Goal: Task Accomplishment & Management: Complete application form

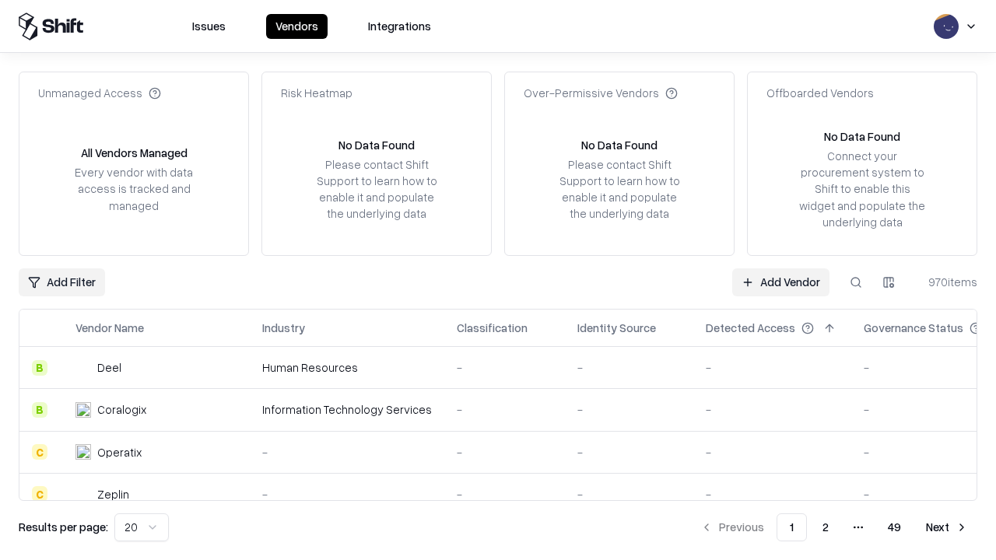
click at [780, 282] on link "Add Vendor" at bounding box center [780, 282] width 97 height 28
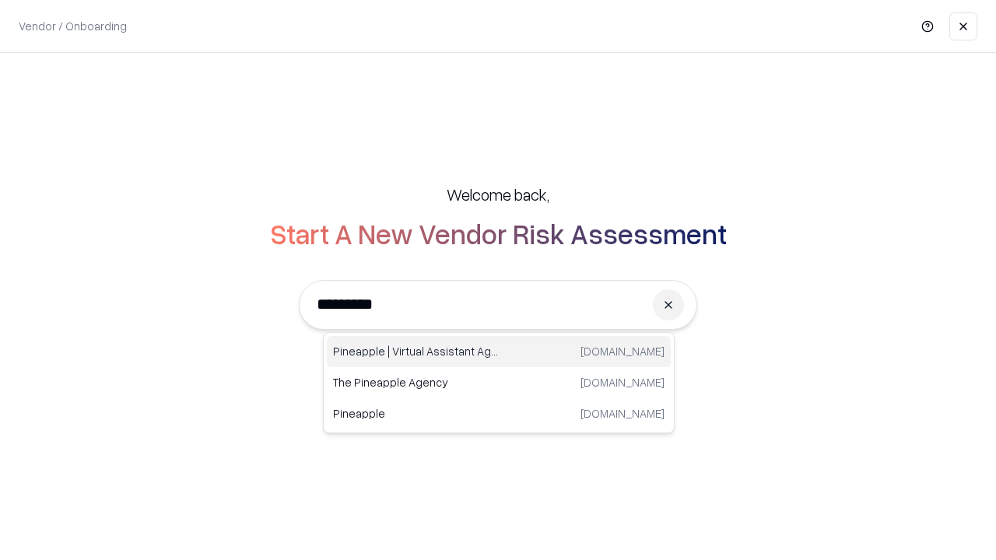
click at [499, 352] on div "Pineapple | Virtual Assistant Agency [DOMAIN_NAME]" at bounding box center [499, 351] width 344 height 31
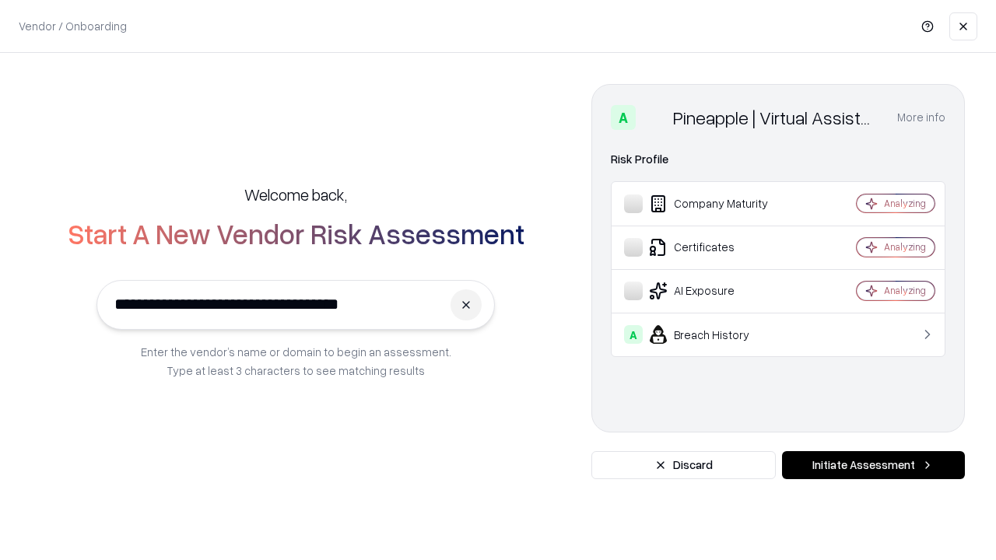
type input "**********"
click at [873, 465] on button "Initiate Assessment" at bounding box center [873, 465] width 183 height 28
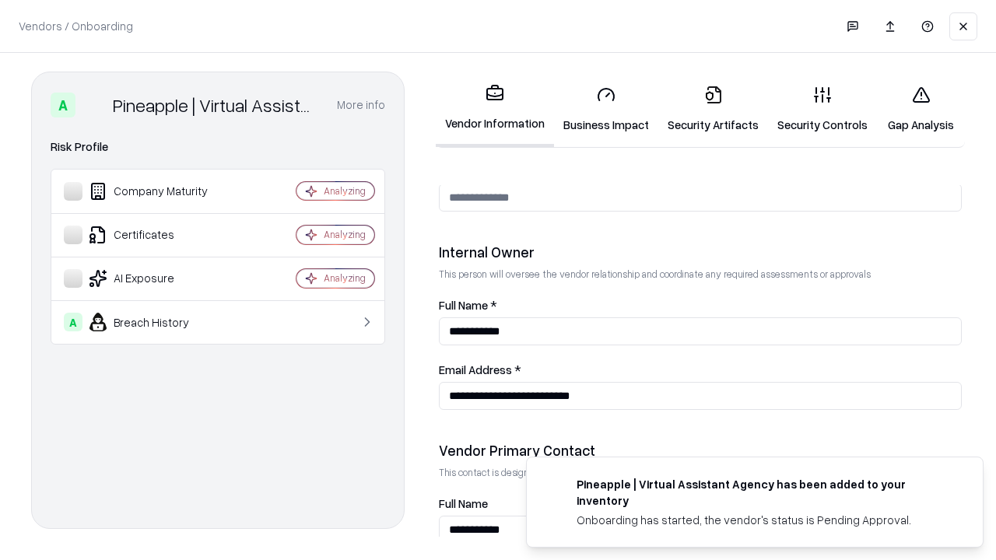
scroll to position [806, 0]
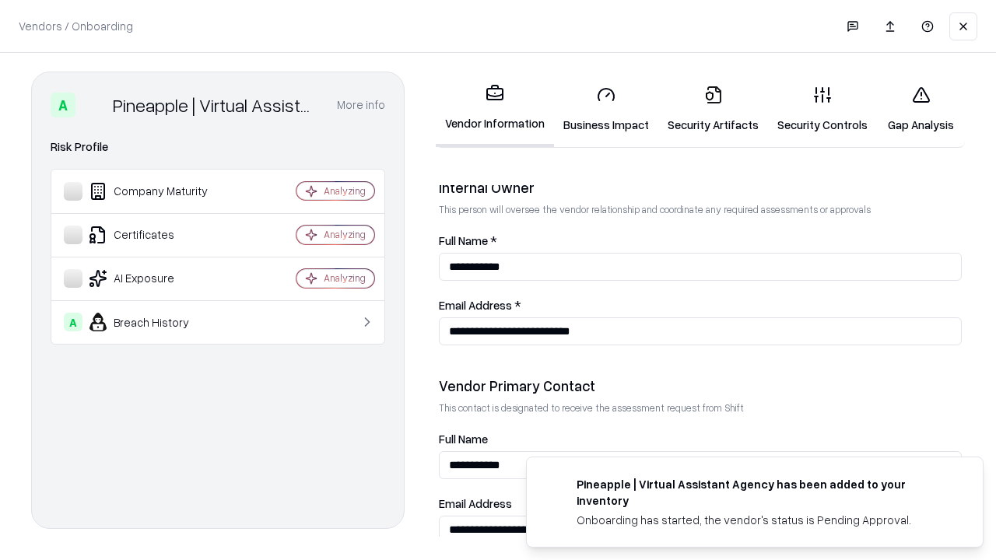
click at [713, 109] on link "Security Artifacts" at bounding box center [713, 109] width 110 height 72
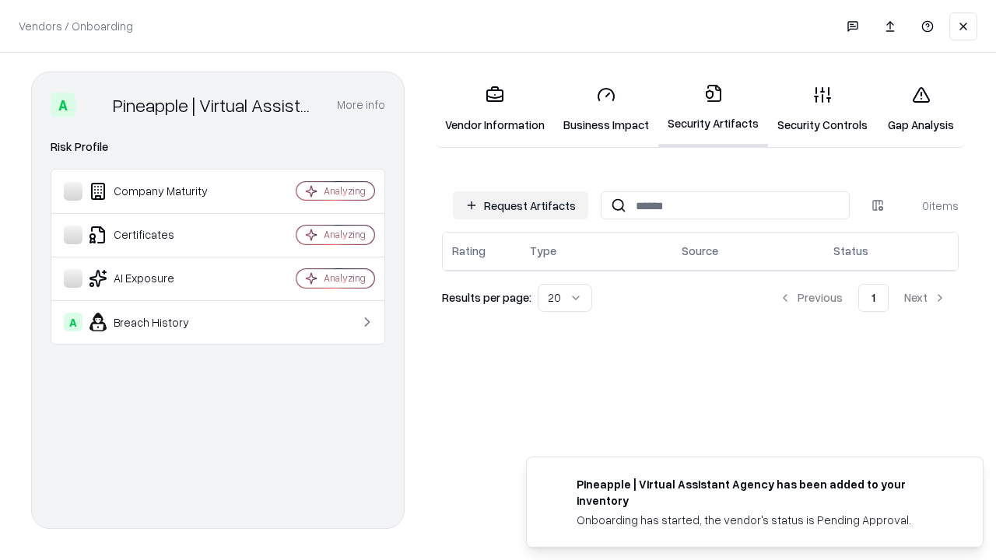
click at [520, 205] on button "Request Artifacts" at bounding box center [520, 205] width 135 height 28
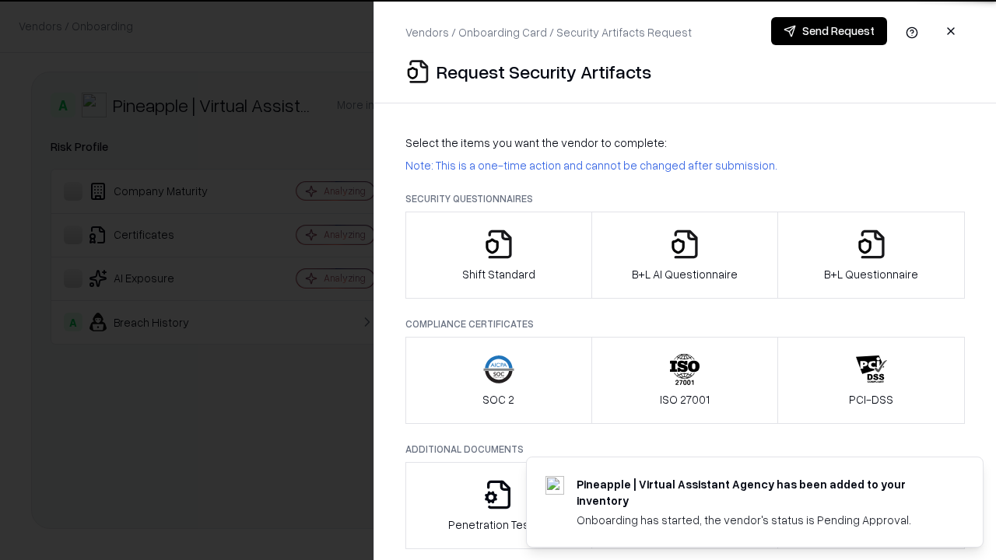
click at [871, 255] on icon "button" at bounding box center [871, 244] width 31 height 31
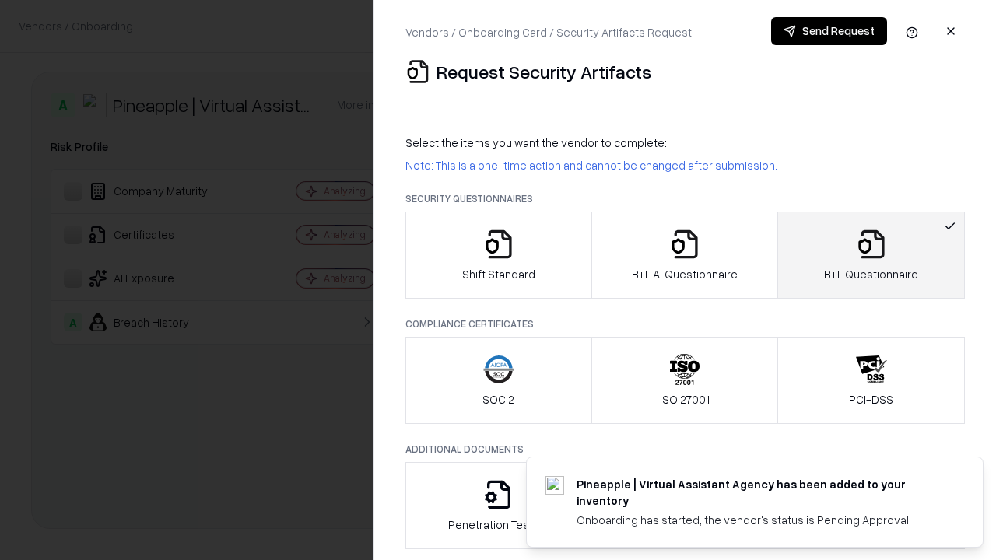
click at [684, 255] on icon "button" at bounding box center [684, 244] width 31 height 31
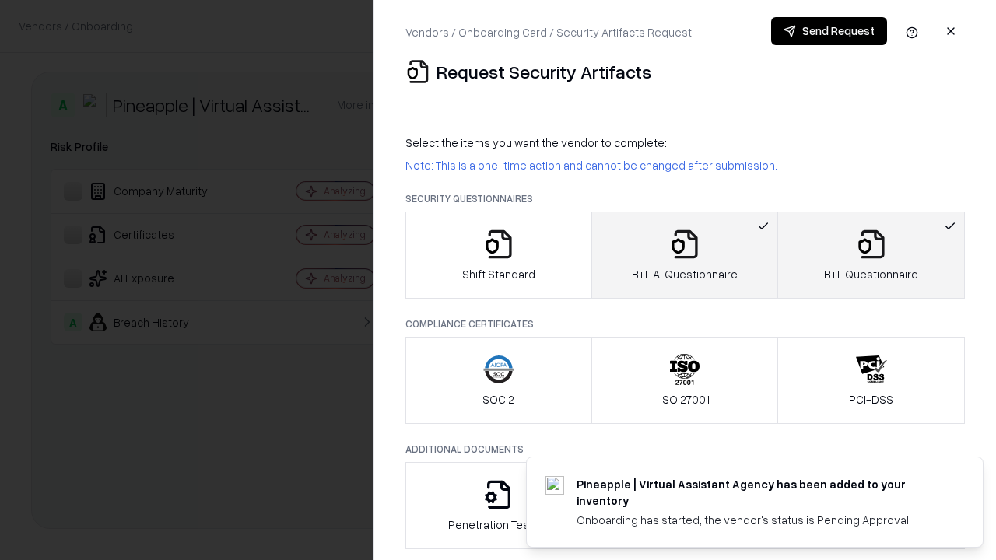
click at [829, 31] on button "Send Request" at bounding box center [829, 31] width 116 height 28
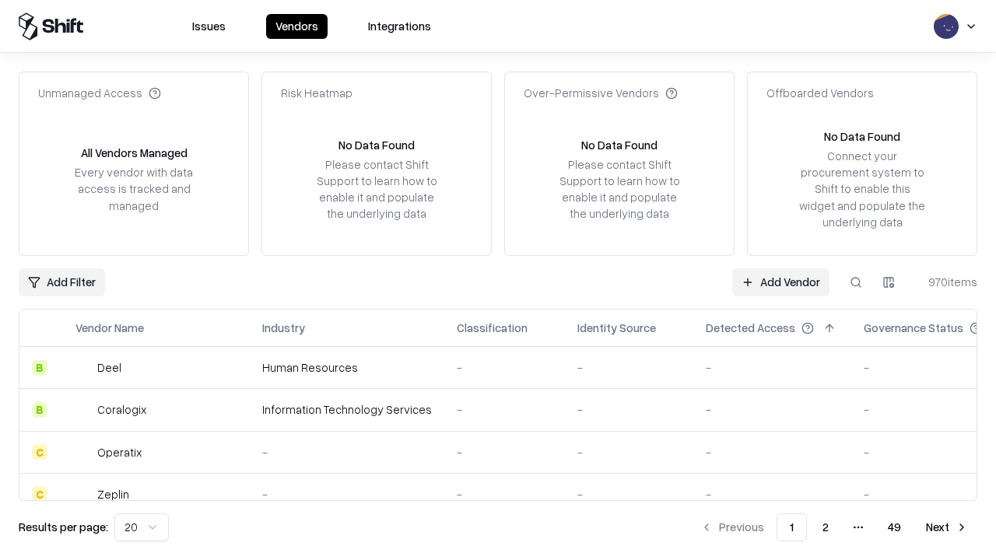
click at [856, 282] on button at bounding box center [856, 282] width 28 height 28
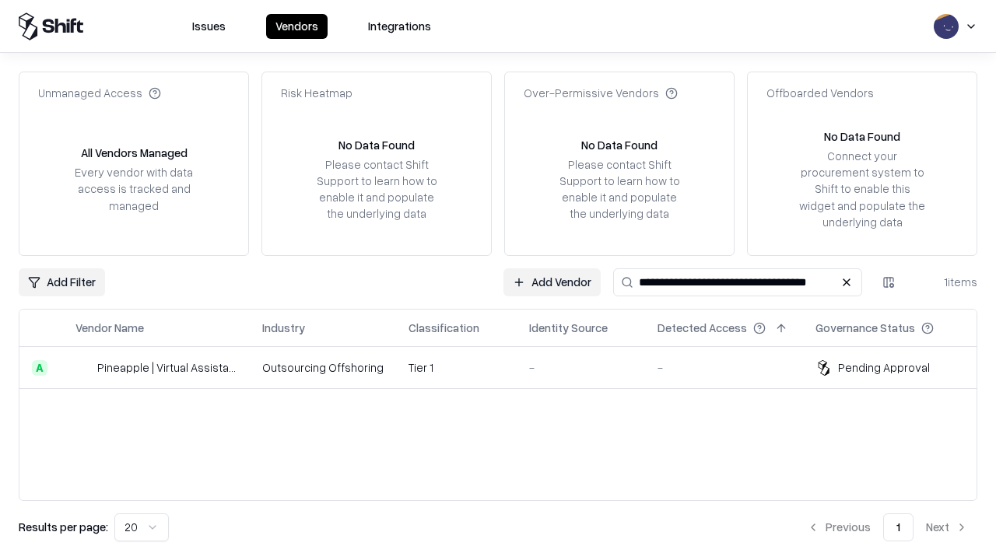
type input "**********"
click at [507, 367] on td "Tier 1" at bounding box center [456, 368] width 121 height 42
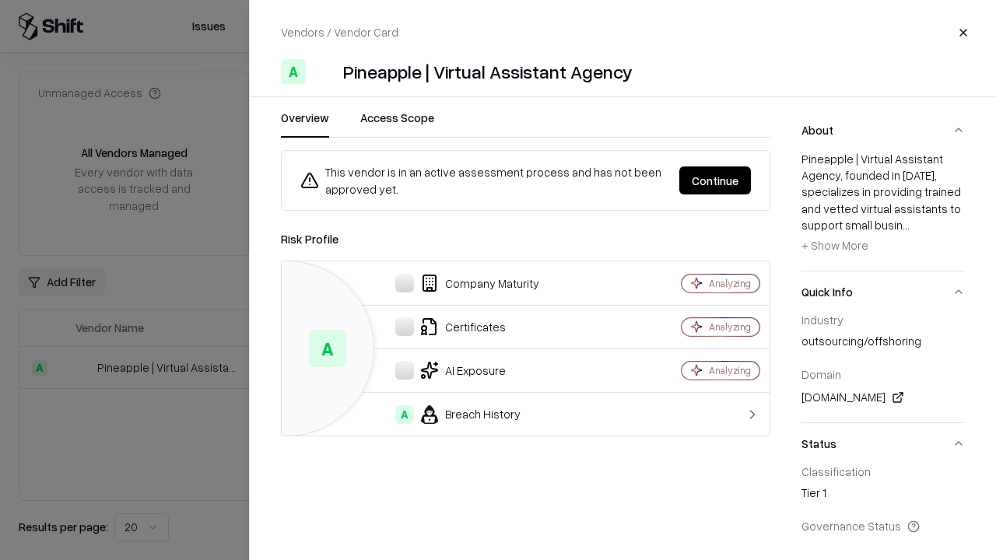
click at [715, 180] on button "Continue" at bounding box center [715, 180] width 72 height 28
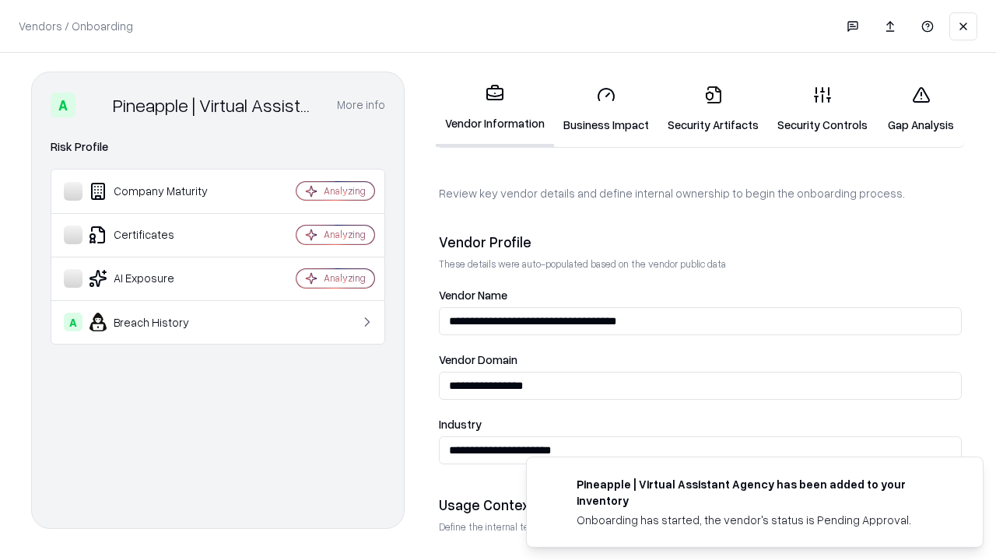
click at [713, 109] on link "Security Artifacts" at bounding box center [713, 109] width 110 height 72
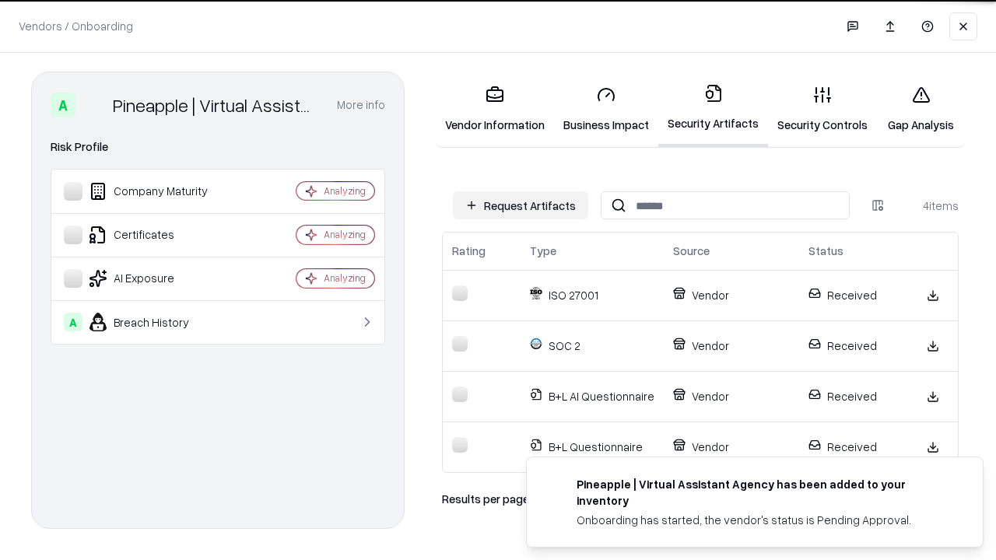
click at [920, 109] on link "Gap Analysis" at bounding box center [921, 109] width 88 height 72
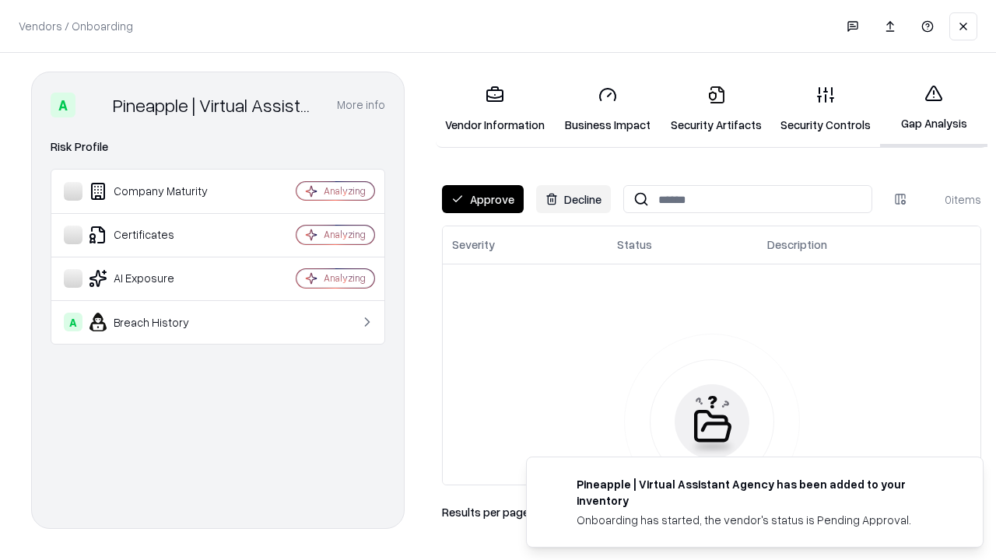
click at [482, 199] on button "Approve" at bounding box center [483, 199] width 82 height 28
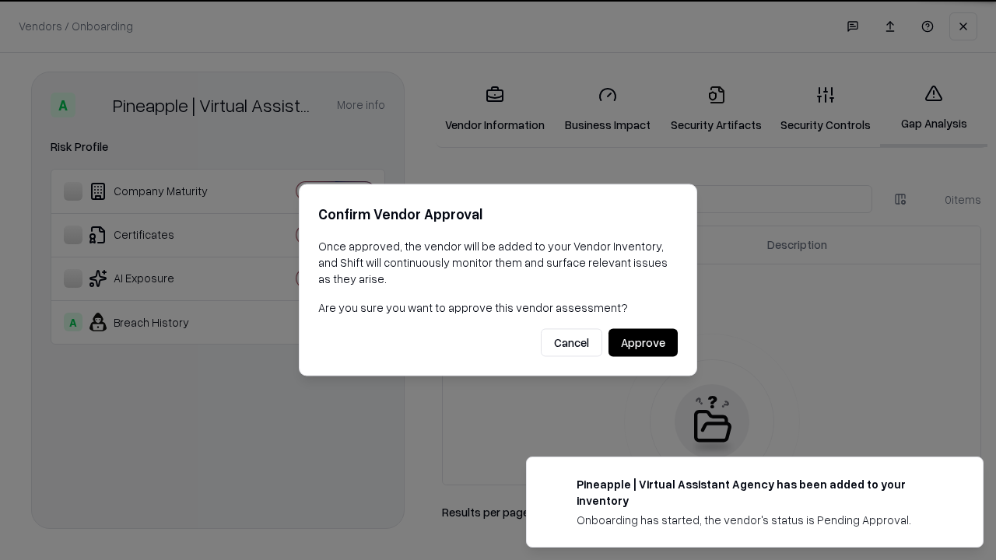
click at [643, 342] on button "Approve" at bounding box center [642, 343] width 69 height 28
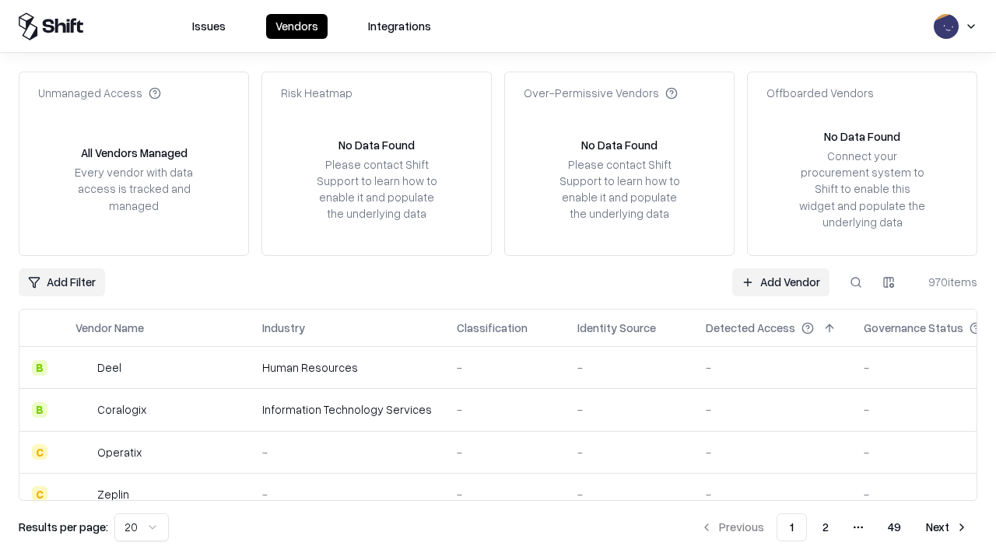
type input "**********"
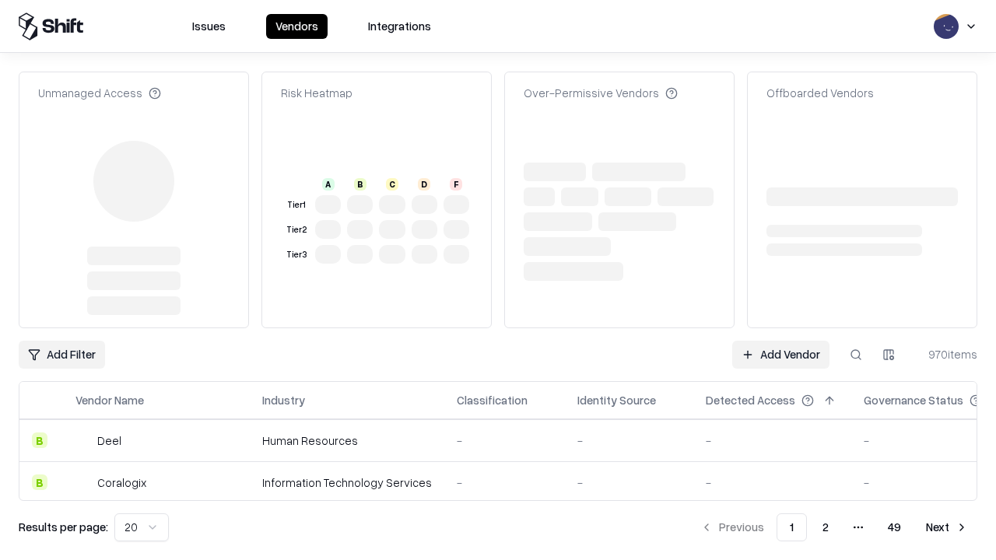
click at [780, 355] on link "Add Vendor" at bounding box center [780, 355] width 97 height 28
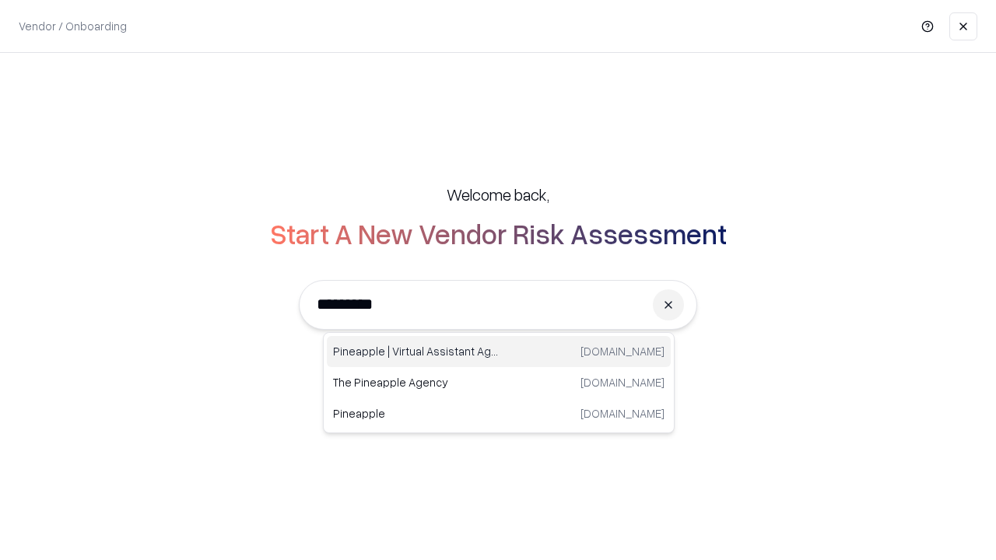
click at [499, 352] on div "Pineapple | Virtual Assistant Agency [DOMAIN_NAME]" at bounding box center [499, 351] width 344 height 31
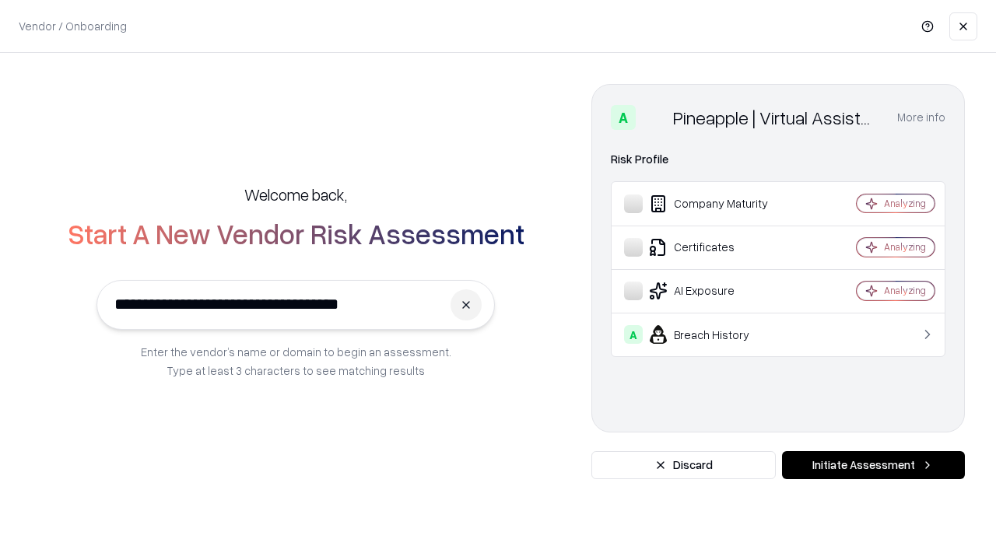
type input "**********"
click at [873, 465] on button "Initiate Assessment" at bounding box center [873, 465] width 183 height 28
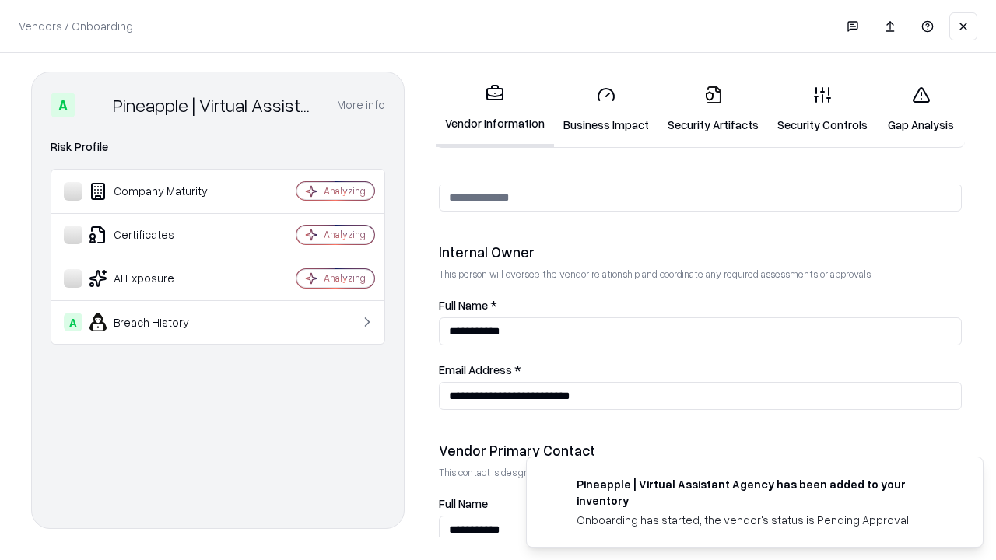
scroll to position [806, 0]
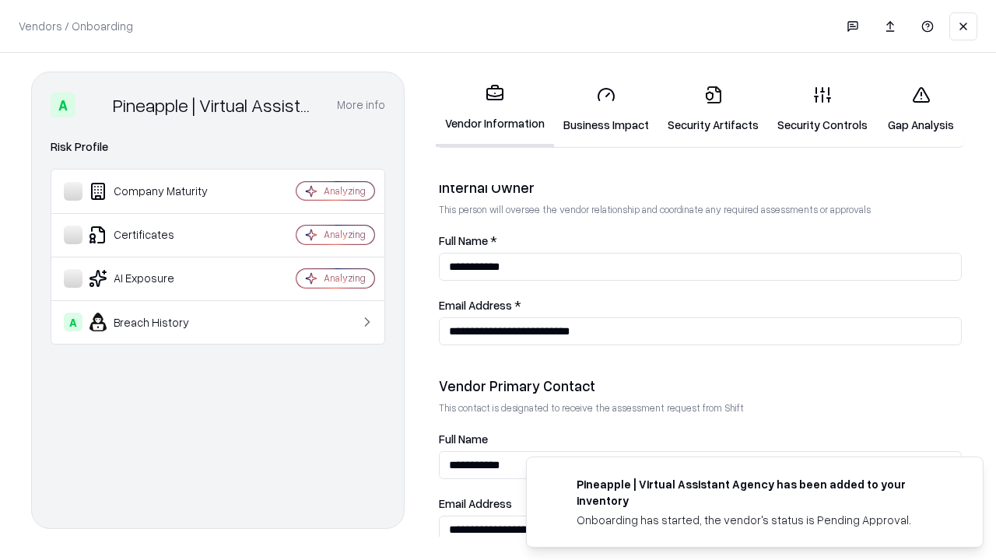
click at [920, 109] on link "Gap Analysis" at bounding box center [921, 109] width 88 height 72
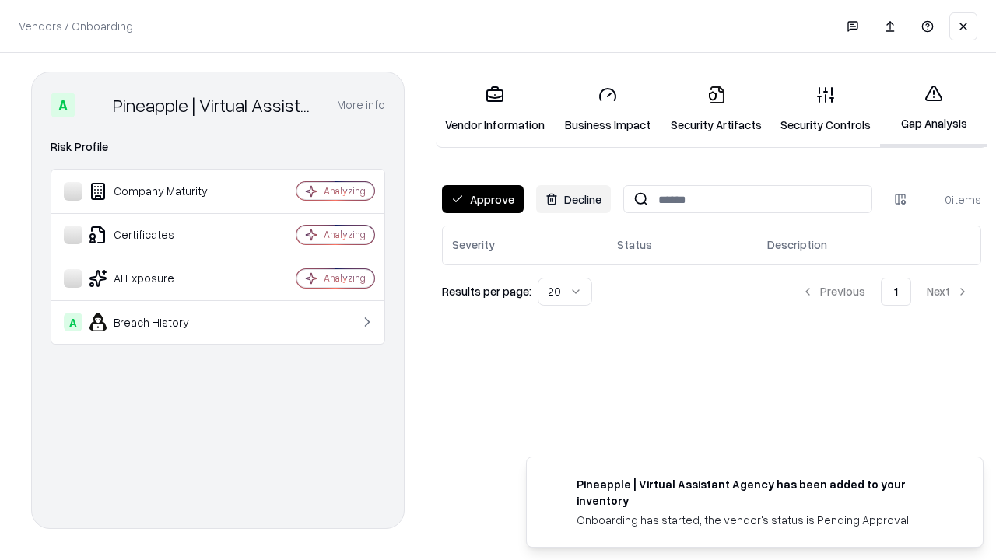
click at [482, 199] on button "Approve" at bounding box center [483, 199] width 82 height 28
